Goal: Transaction & Acquisition: Subscribe to service/newsletter

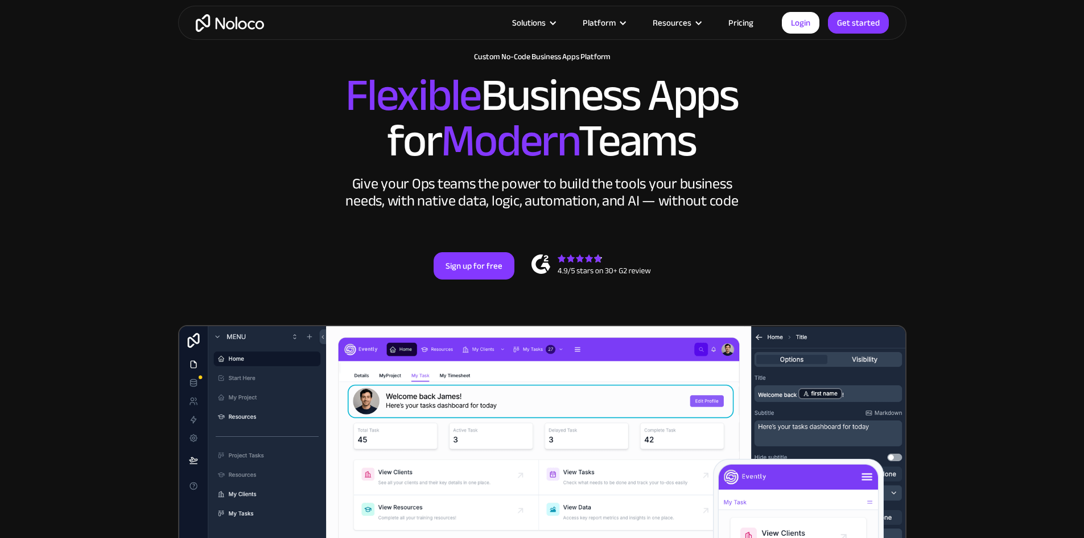
scroll to position [57, 0]
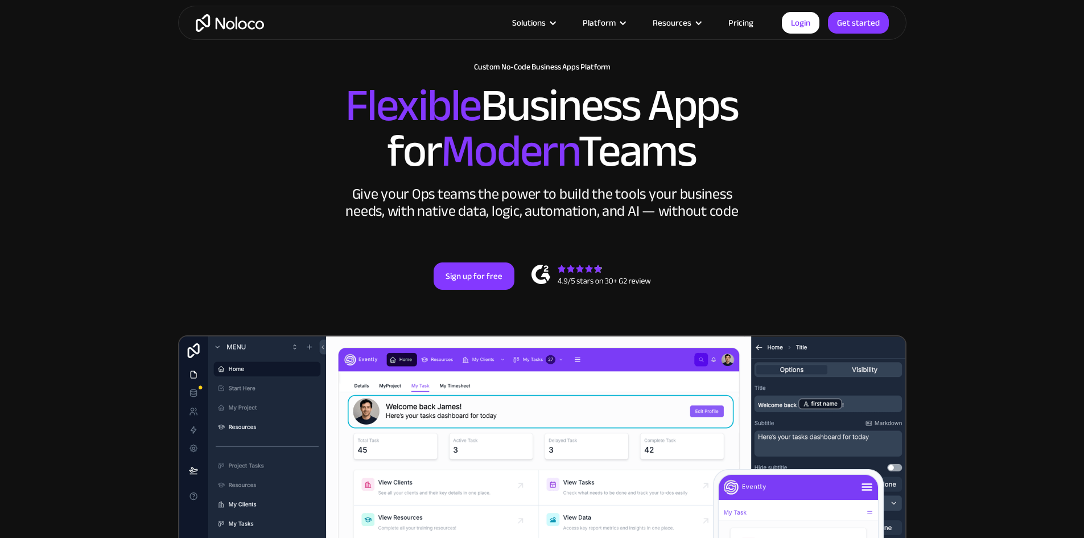
click at [742, 26] on link "Pricing" at bounding box center [741, 22] width 54 height 15
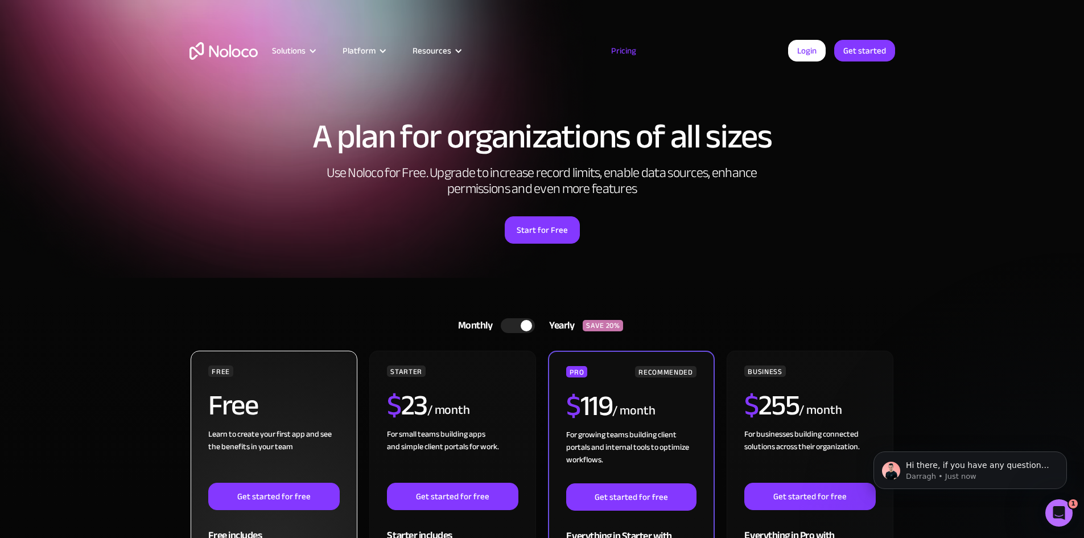
click at [233, 416] on h2 "Free" at bounding box center [233, 405] width 50 height 28
click at [271, 498] on link "Get started for free" at bounding box center [273, 496] width 131 height 27
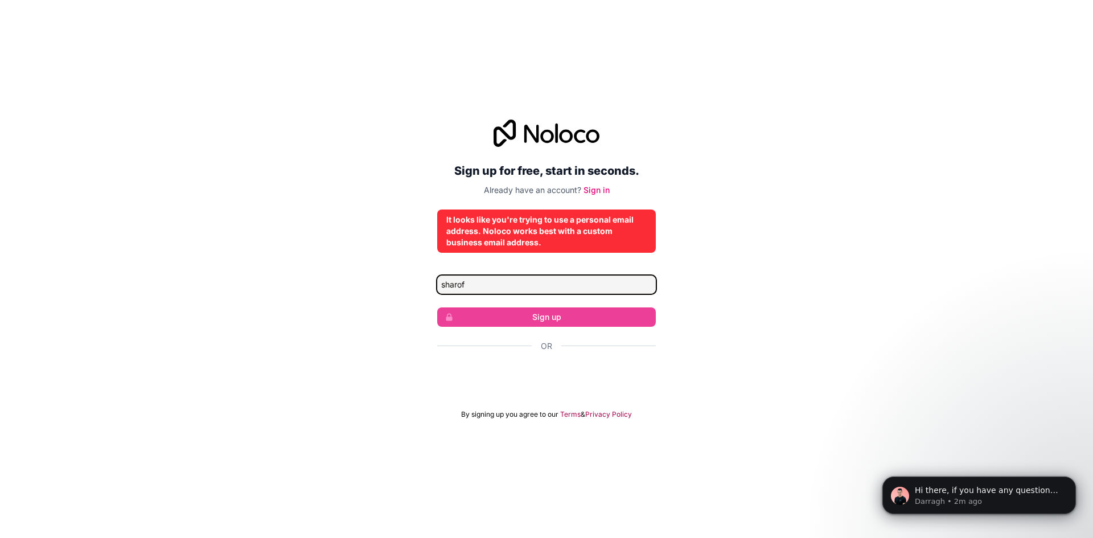
click at [560, 287] on input "sharof" at bounding box center [546, 285] width 219 height 18
type input "[EMAIL_ADDRESS][PERSON_NAME][DOMAIN_NAME]"
click at [772, 311] on div "Sign up for free, start in seconds. Already have an account? Sign in It looks l…" at bounding box center [546, 269] width 1093 height 331
drag, startPoint x: 582, startPoint y: 282, endPoint x: 372, endPoint y: 258, distance: 210.9
click at [372, 258] on div "Sign up for free, start in seconds. Already have an account? Sign in It looks l…" at bounding box center [546, 269] width 1093 height 331
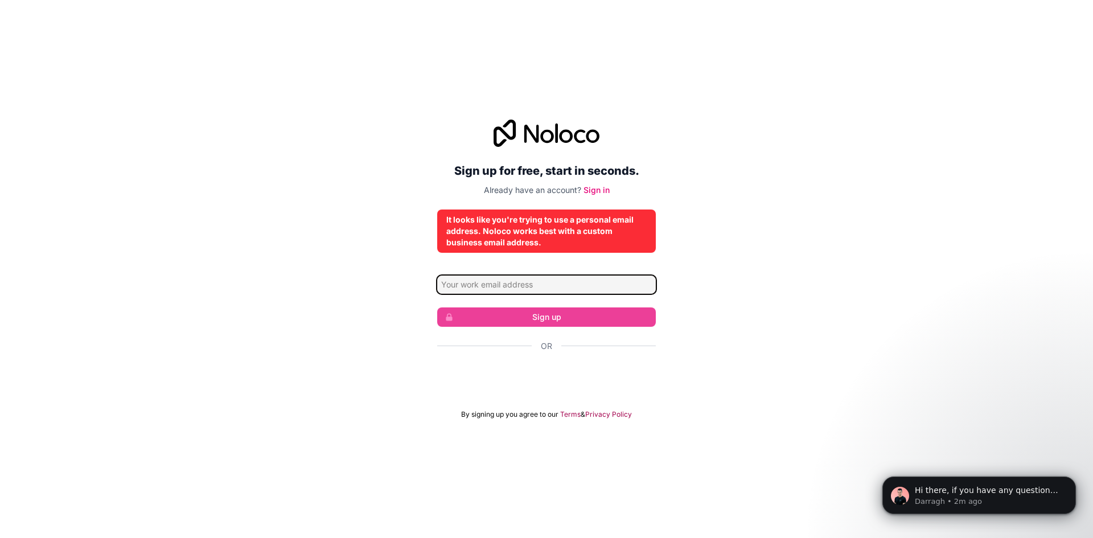
paste input "[EMAIL_ADDRESS][PERSON_NAME][DOMAIN_NAME]"
type input "[EMAIL_ADDRESS][PERSON_NAME][DOMAIN_NAME]"
drag, startPoint x: 568, startPoint y: 286, endPoint x: 357, endPoint y: 282, distance: 210.7
click at [357, 282] on div "Sign up for free, start in seconds. Already have an account? Sign in It looks l…" at bounding box center [546, 269] width 1093 height 331
type input "[EMAIL_ADDRESS][DOMAIN_NAME]"
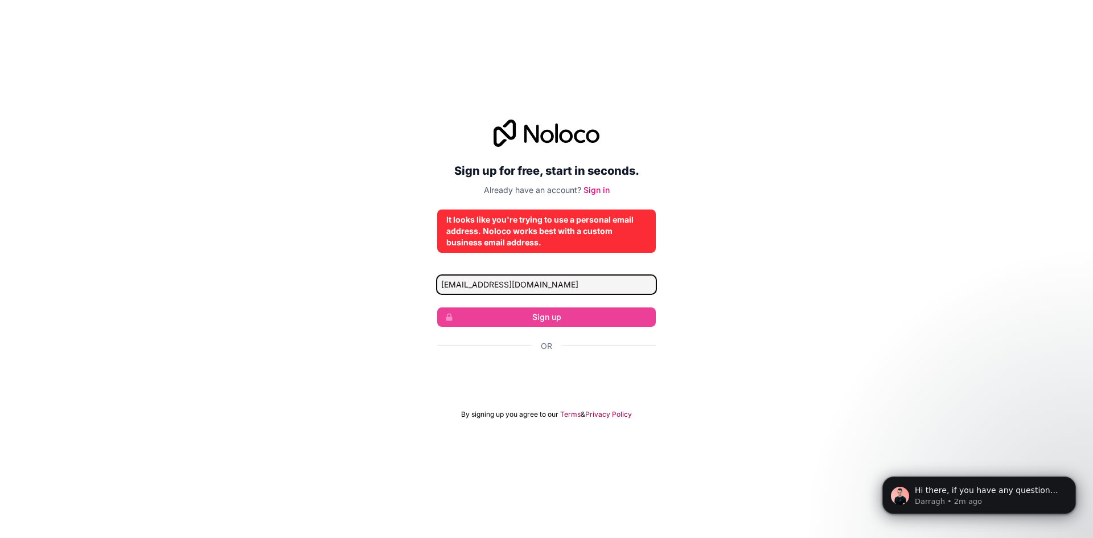
drag, startPoint x: 587, startPoint y: 280, endPoint x: 188, endPoint y: 273, distance: 398.5
click at [190, 275] on div "Sign up for free, start in seconds. Already have an account? Sign in It looks l…" at bounding box center [546, 269] width 1093 height 331
